Goal: Check status: Check status

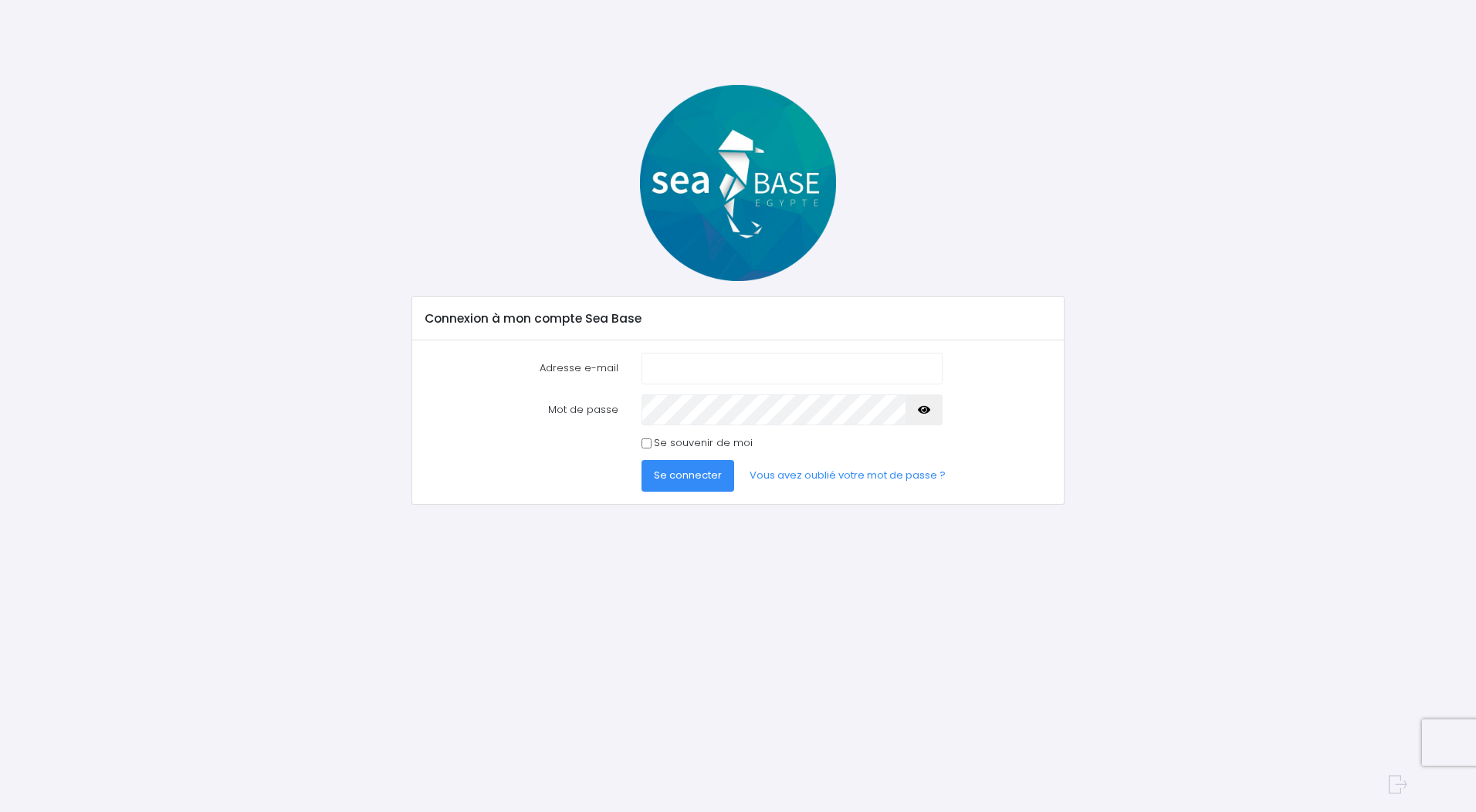
click at [732, 377] on input "Adresse e-mail" at bounding box center [792, 368] width 301 height 30
type input "[EMAIL_ADDRESS][DOMAIN_NAME]"
click at [728, 393] on form "Adresse e-mail [EMAIL_ADDRESS][DOMAIN_NAME] Mot de passe Se connecter" at bounding box center [738, 422] width 626 height 139
click at [684, 483] on button "Se connecter" at bounding box center [688, 475] width 92 height 30
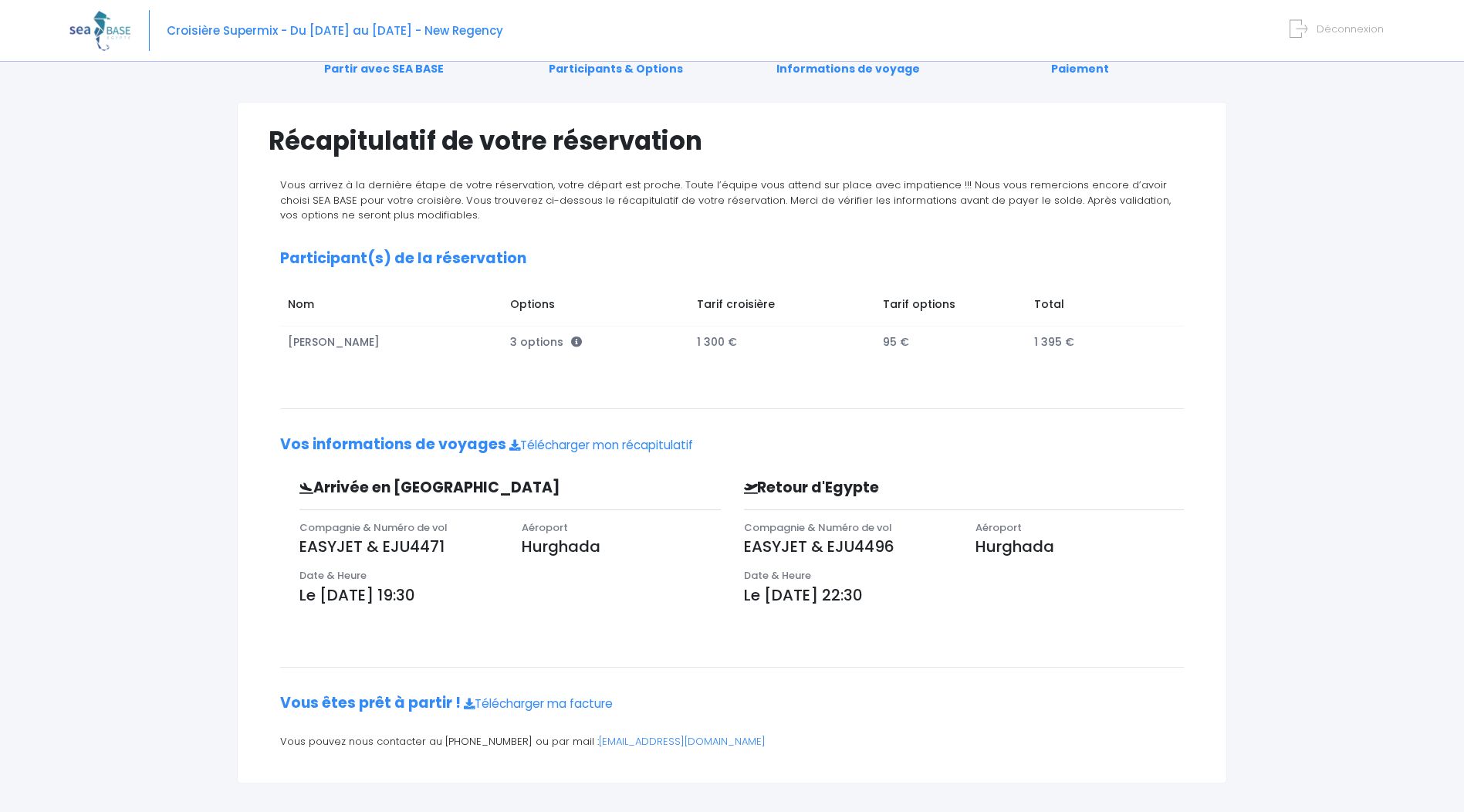
scroll to position [78, 0]
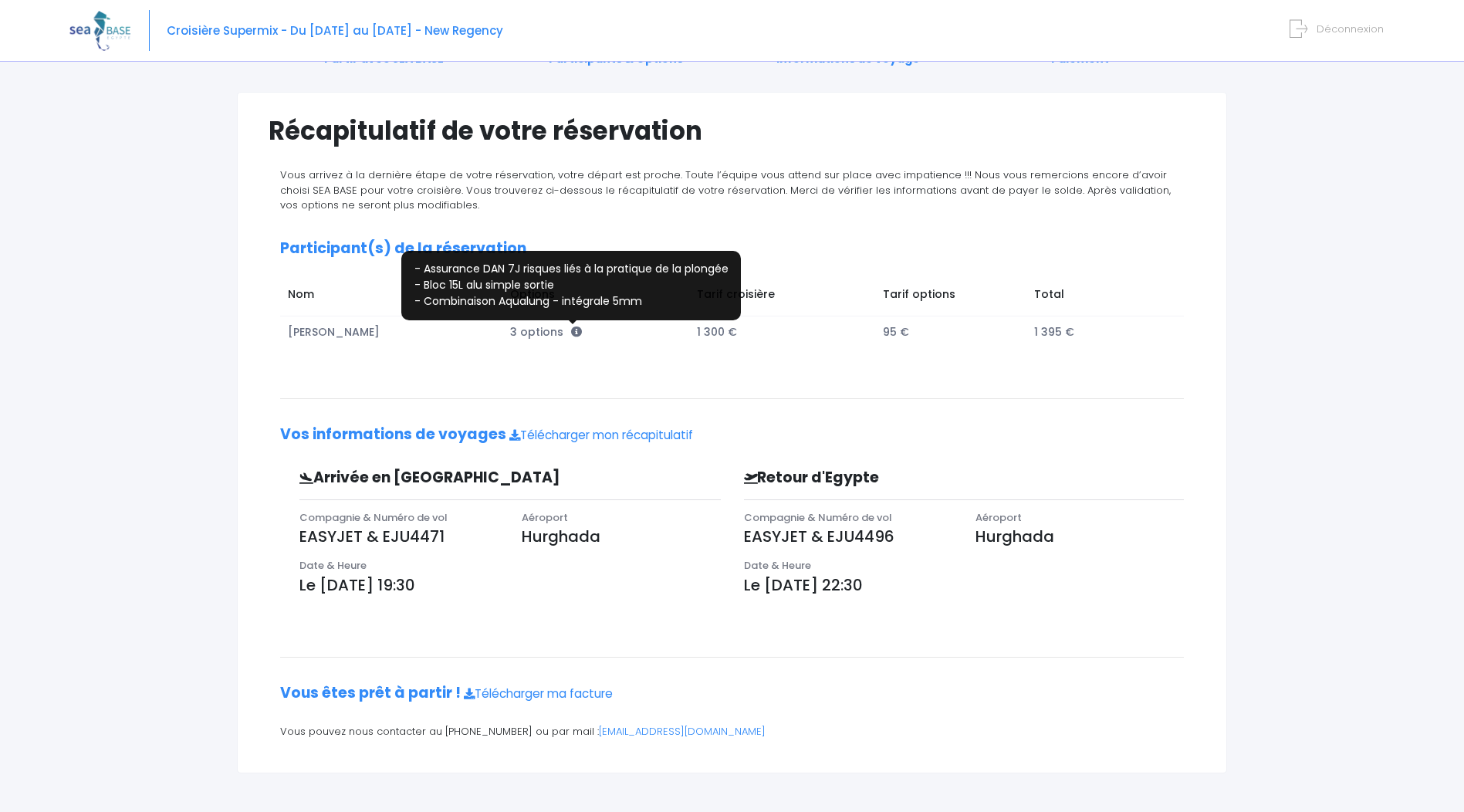
click at [572, 334] on icon at bounding box center [577, 332] width 11 height 11
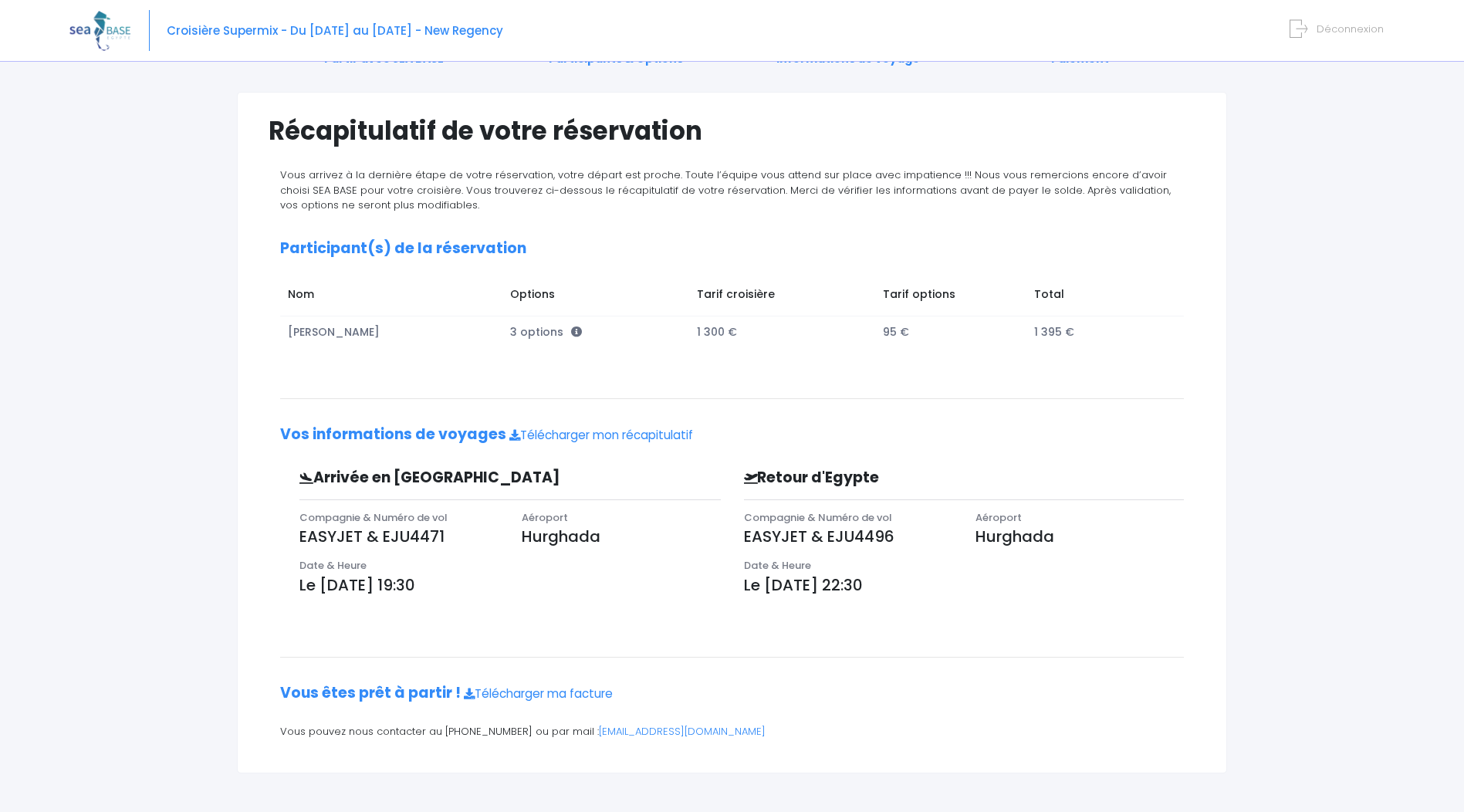
scroll to position [0, 0]
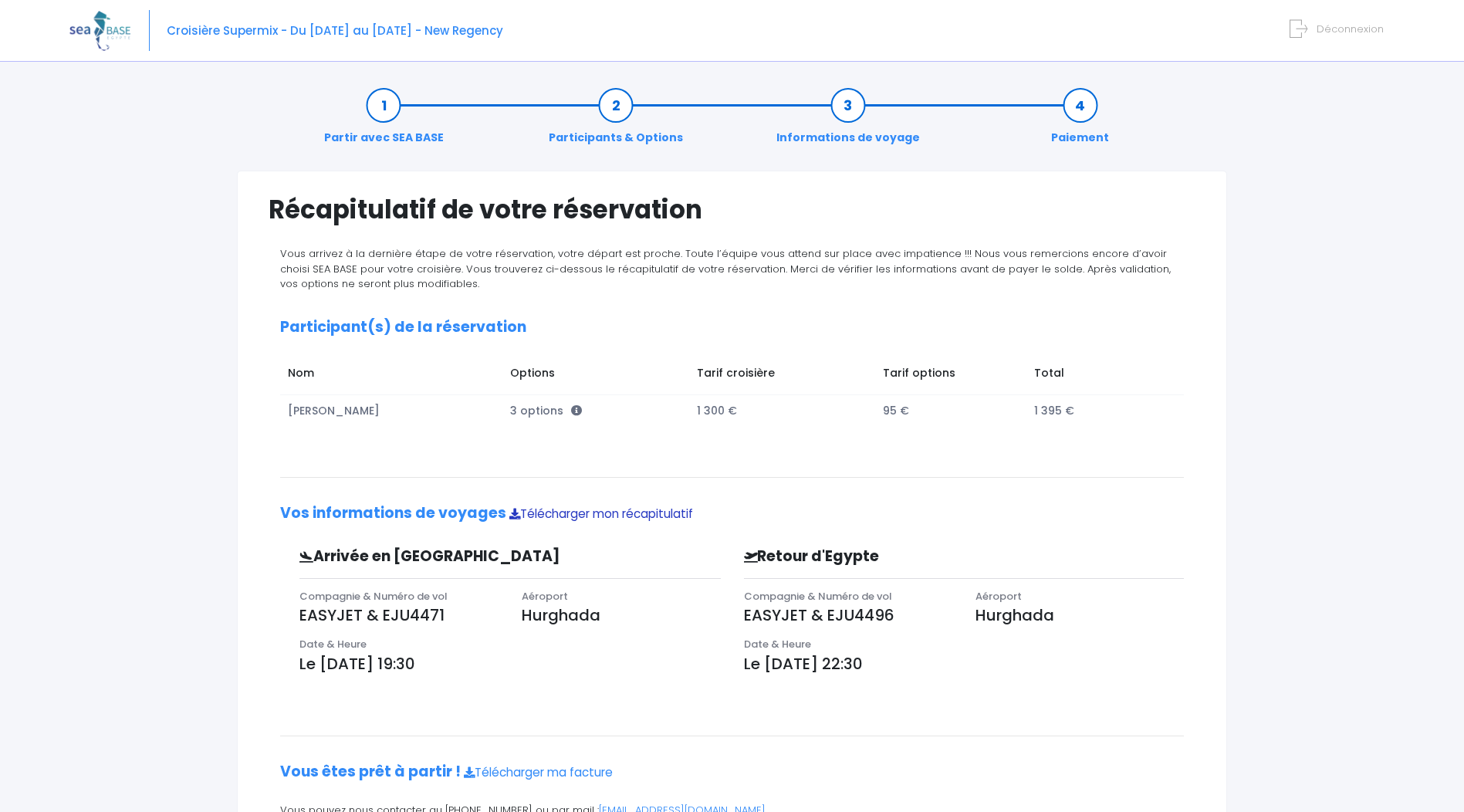
click at [553, 514] on link "Télécharger mon récapitulatif" at bounding box center [601, 513] width 183 height 17
